Goal: Task Accomplishment & Management: Manage account settings

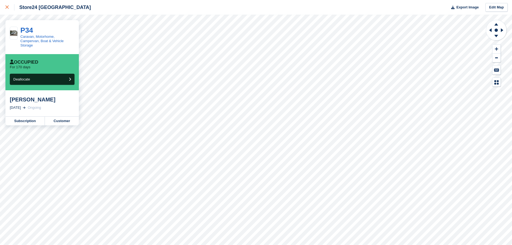
click at [7, 7] on icon at bounding box center [6, 6] width 3 height 3
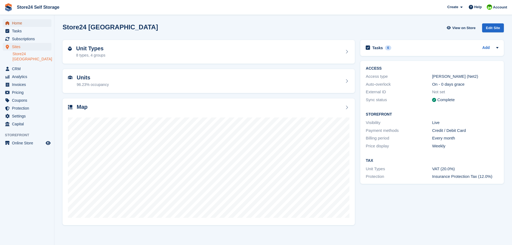
click at [16, 24] on span "Home" at bounding box center [28, 23] width 33 height 8
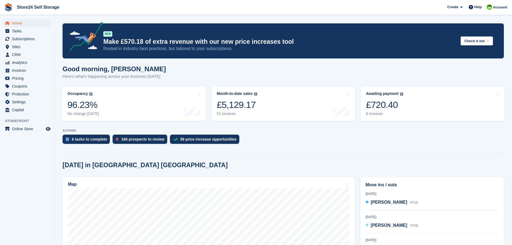
scroll to position [82, 0]
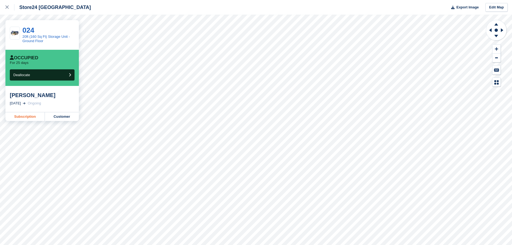
click at [26, 116] on link "Subscription" at bounding box center [24, 116] width 39 height 9
click at [6, 6] on icon at bounding box center [6, 6] width 3 height 3
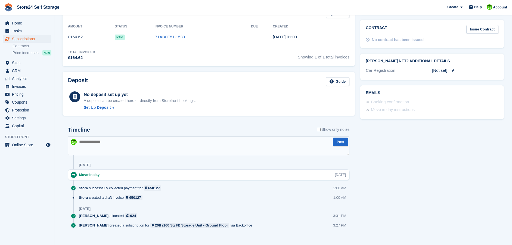
scroll to position [190, 0]
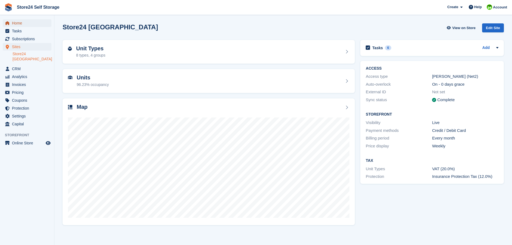
click at [19, 22] on span "Home" at bounding box center [28, 23] width 33 height 8
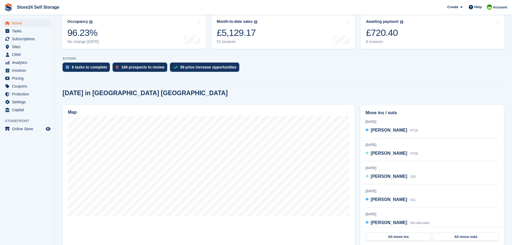
scroll to position [82, 0]
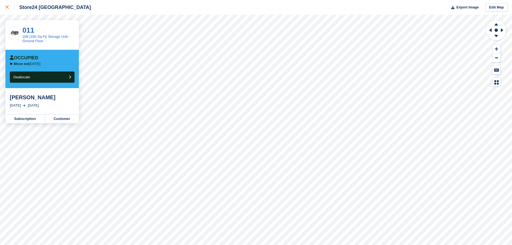
click at [7, 8] on icon at bounding box center [6, 6] width 3 height 3
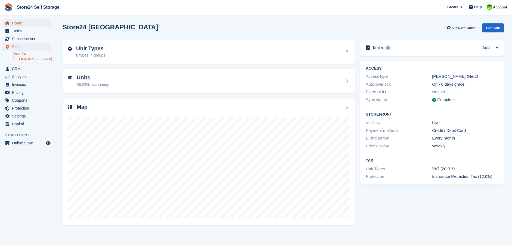
click at [20, 23] on span "Home" at bounding box center [28, 23] width 33 height 8
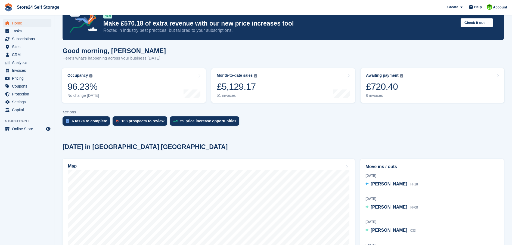
scroll to position [54, 0]
